Goal: Task Accomplishment & Management: Manage account settings

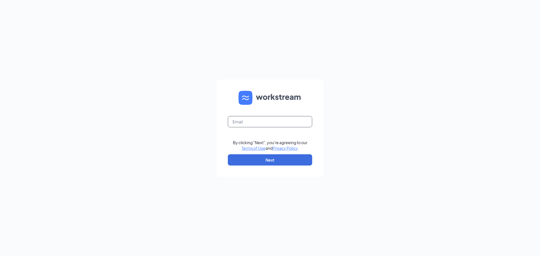
click at [251, 120] on input "text" at bounding box center [270, 121] width 84 height 11
type input "1304@hcihospitality.com"
click at [266, 162] on button "Next" at bounding box center [270, 159] width 84 height 11
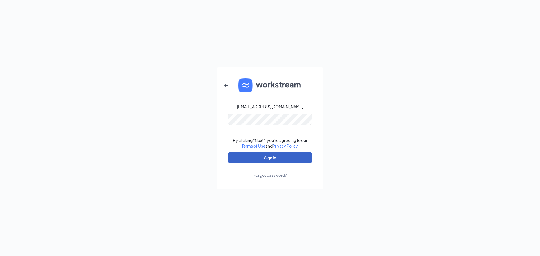
click at [281, 155] on button "Sign In" at bounding box center [270, 157] width 84 height 11
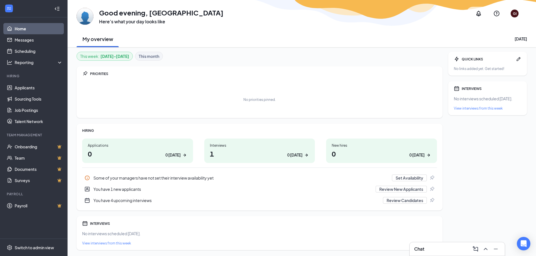
click at [89, 178] on icon "Info" at bounding box center [87, 178] width 5 height 5
click at [416, 201] on button "Review Candidates" at bounding box center [405, 200] width 44 height 7
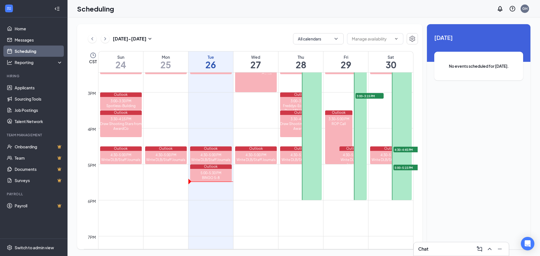
scroll to position [473, 0]
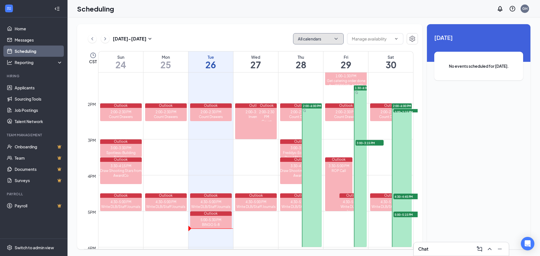
click at [314, 40] on button "All calendars" at bounding box center [318, 38] width 51 height 11
click at [314, 64] on input "My Calendar" at bounding box center [312, 64] width 31 height 6
checkbox input "true"
checkbox input "false"
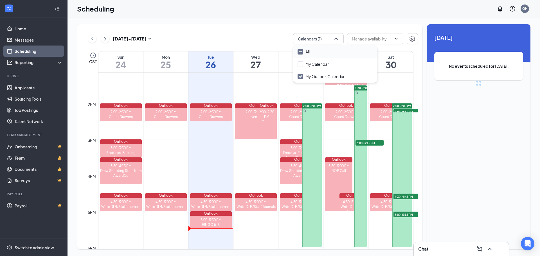
click at [303, 55] on div "All" at bounding box center [335, 52] width 84 height 12
checkbox input "true"
click at [299, 76] on input "My Outlook Calendar" at bounding box center [320, 77] width 47 height 6
checkbox input "true"
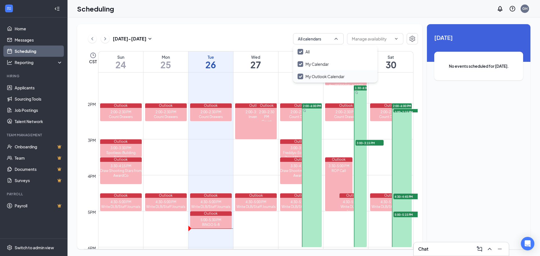
checkbox input "false"
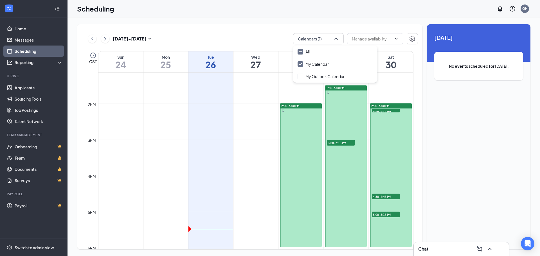
click at [255, 28] on div "Aug 24 - Aug 30 Calendars (1) CST Sun 24 Mon 25 Tue 26 Wed 27 Thu 28 Fri 29 Sat…" at bounding box center [249, 136] width 345 height 225
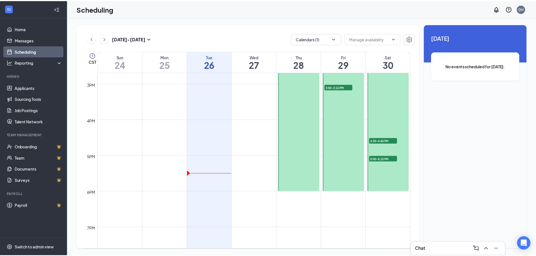
scroll to position [529, 0]
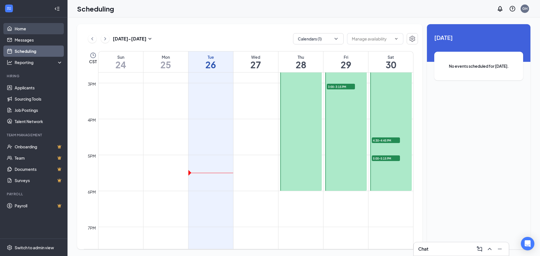
click at [37, 26] on link "Home" at bounding box center [39, 28] width 48 height 11
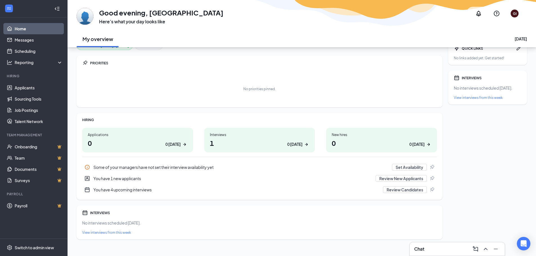
scroll to position [17, 0]
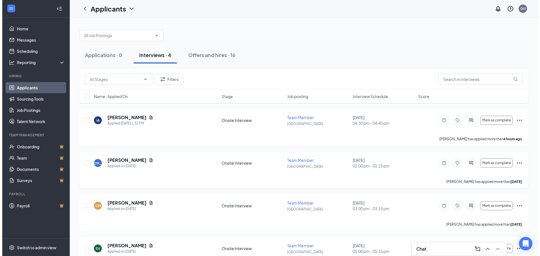
scroll to position [25, 0]
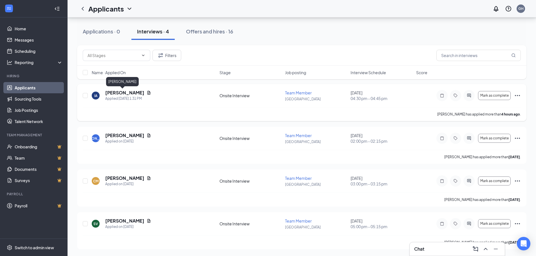
click at [109, 96] on h5 "[PERSON_NAME]" at bounding box center [124, 93] width 39 height 6
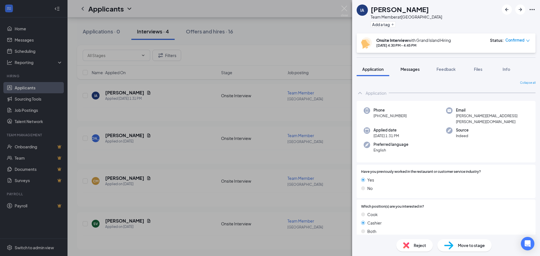
click at [403, 72] on button "Messages" at bounding box center [410, 69] width 30 height 14
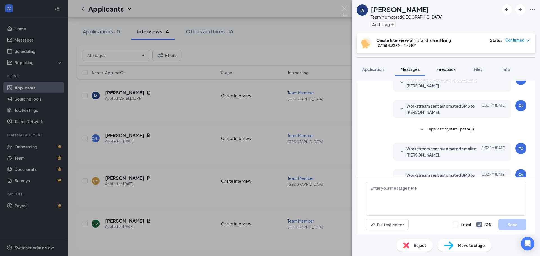
scroll to position [42, 0]
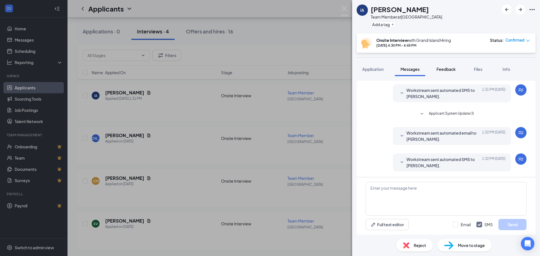
click at [445, 72] on button "Feedback" at bounding box center [446, 69] width 30 height 14
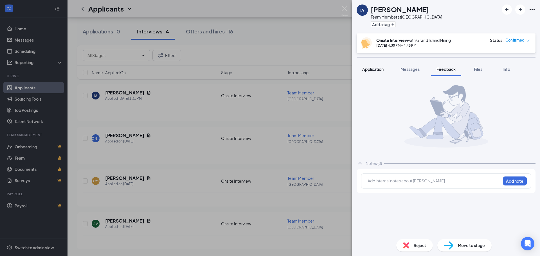
click at [375, 74] on button "Application" at bounding box center [372, 69] width 33 height 14
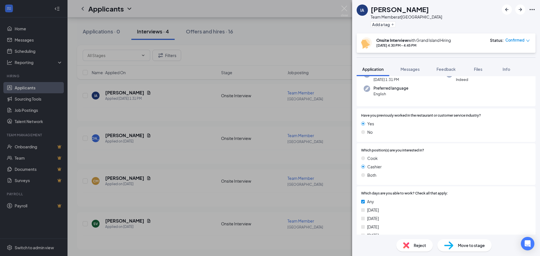
scroll to position [197, 0]
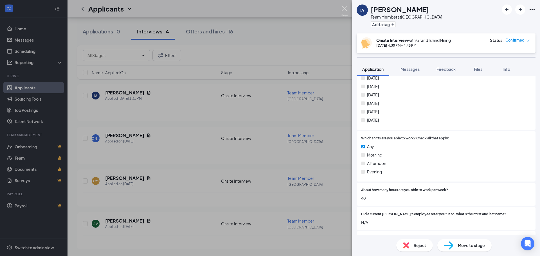
click at [346, 8] on img at bounding box center [344, 11] width 7 height 11
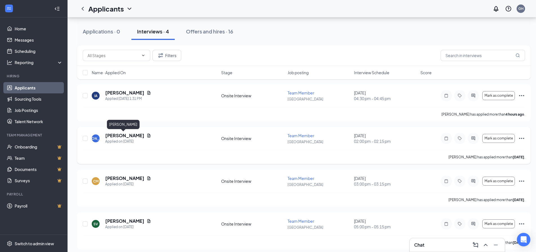
click at [128, 135] on h5 "[PERSON_NAME]" at bounding box center [124, 135] width 39 height 6
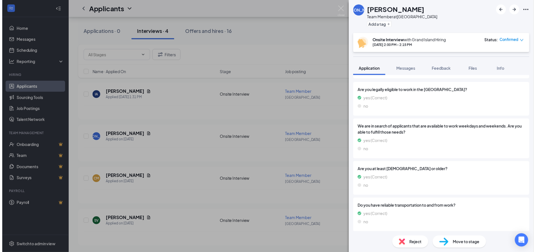
scroll to position [373, 0]
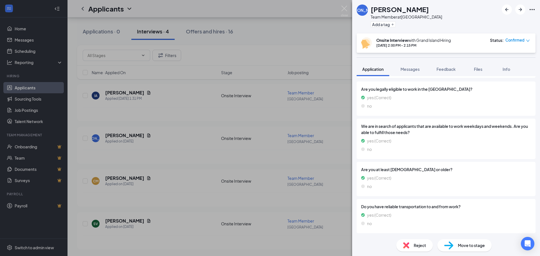
click at [343, 11] on img at bounding box center [344, 11] width 7 height 11
